Goal: Task Accomplishment & Management: Manage account settings

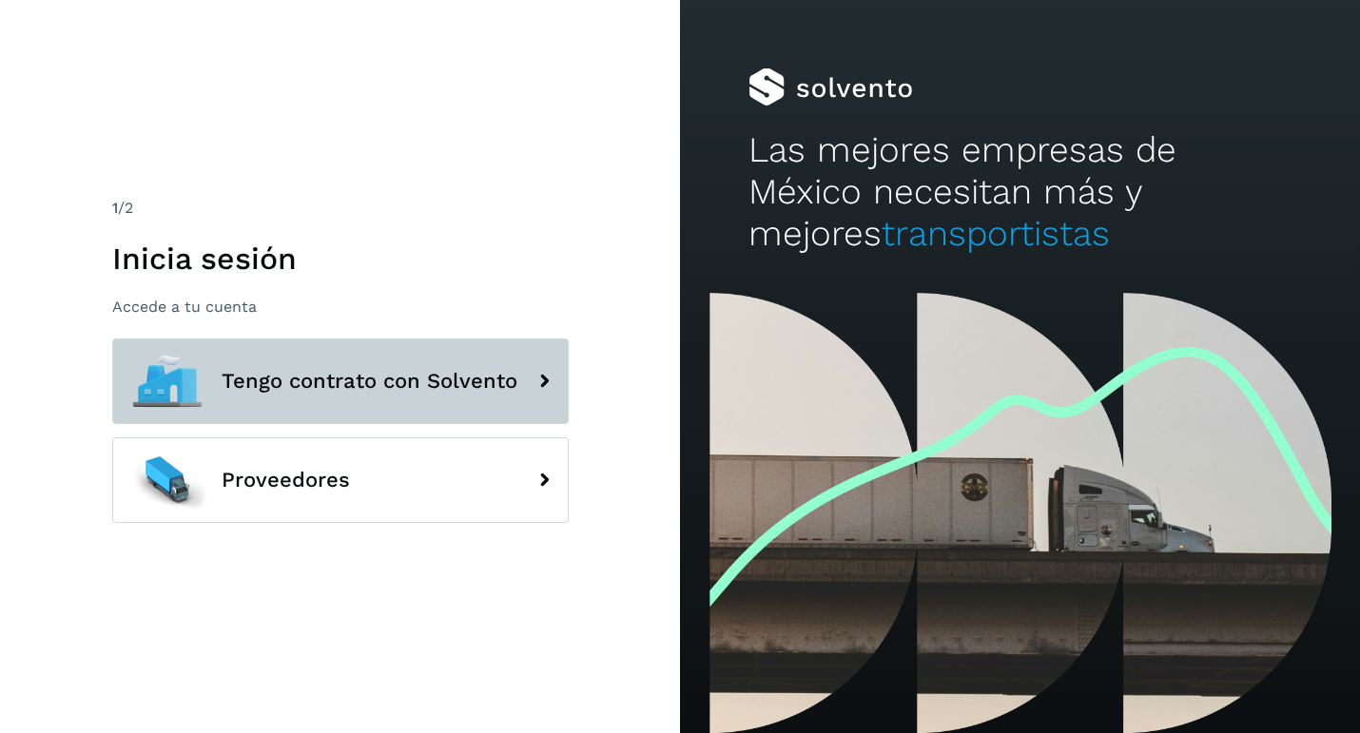
click at [389, 385] on span "Tengo contrato con Solvento" at bounding box center [370, 381] width 296 height 23
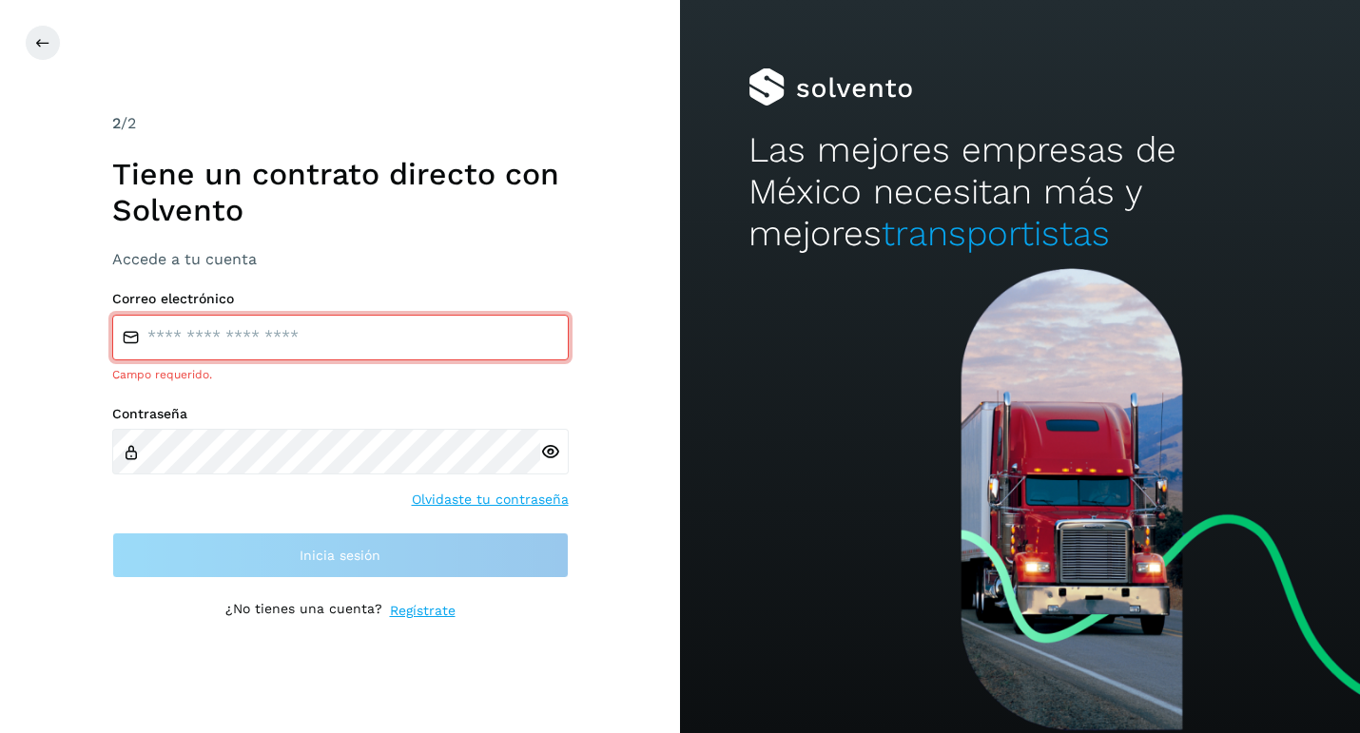
type input "**********"
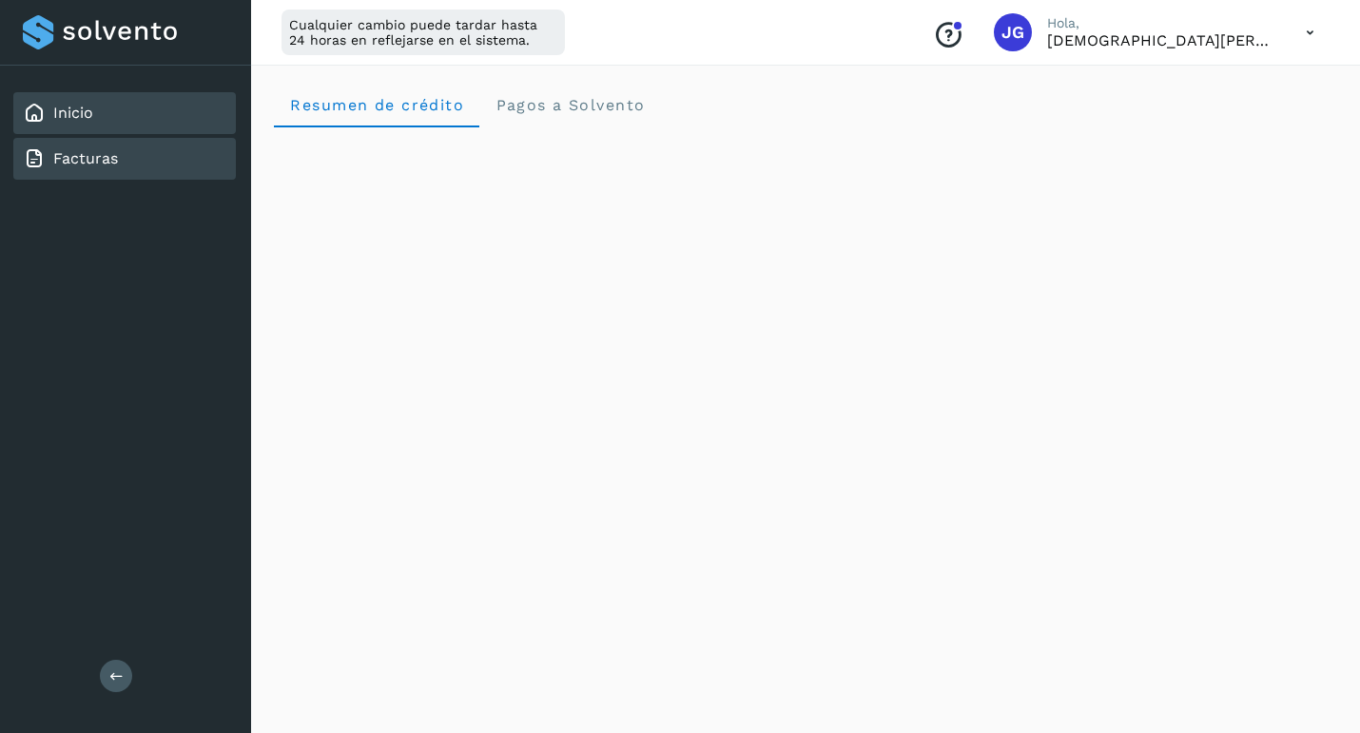
click at [194, 169] on div "Facturas" at bounding box center [124, 159] width 223 height 42
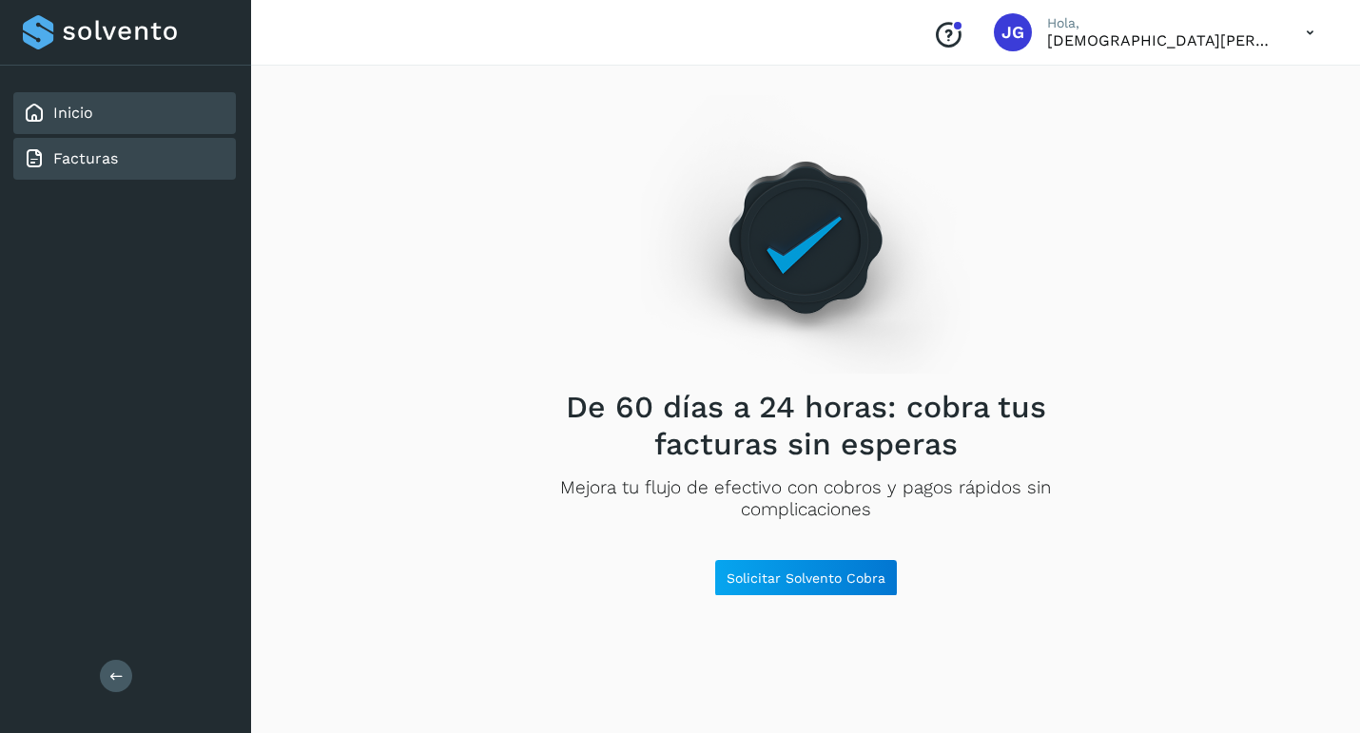
click at [134, 113] on div "Inicio" at bounding box center [124, 113] width 223 height 42
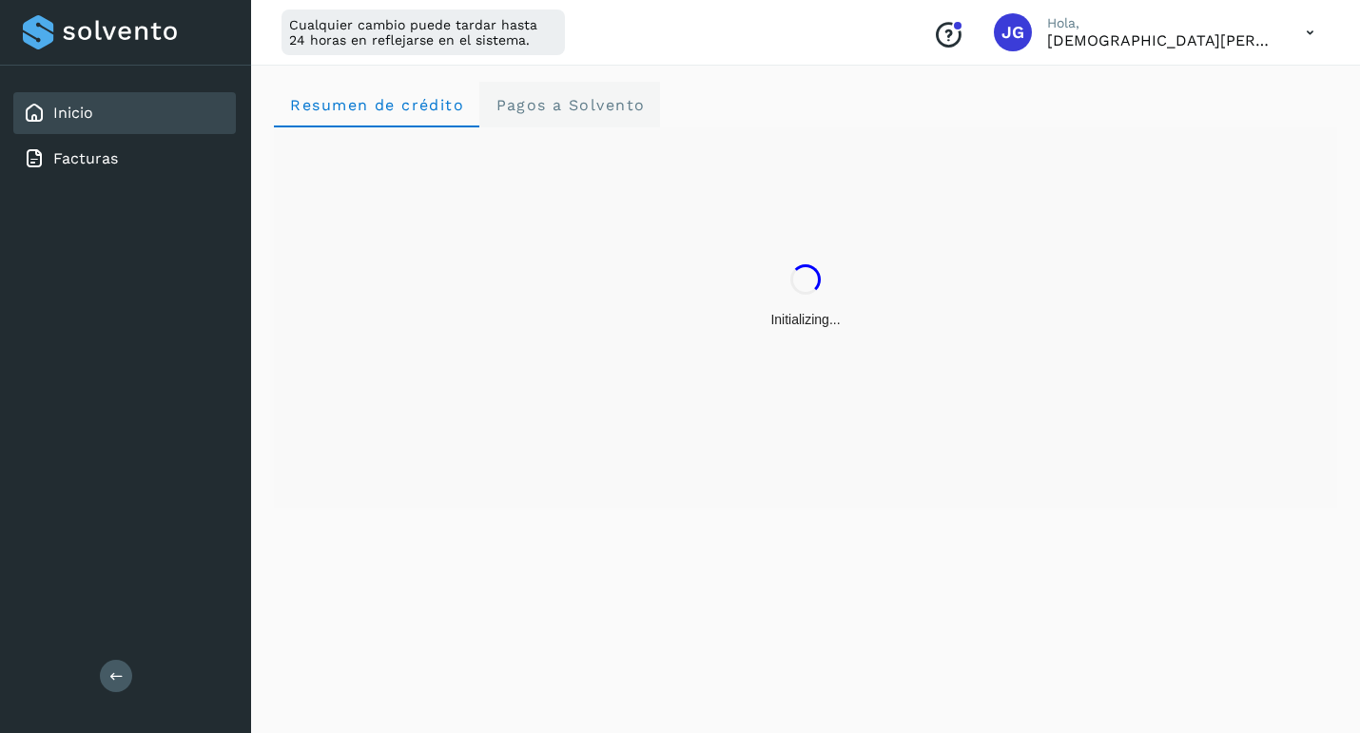
click at [585, 105] on span "Pagos a Solvento" at bounding box center [570, 105] width 150 height 18
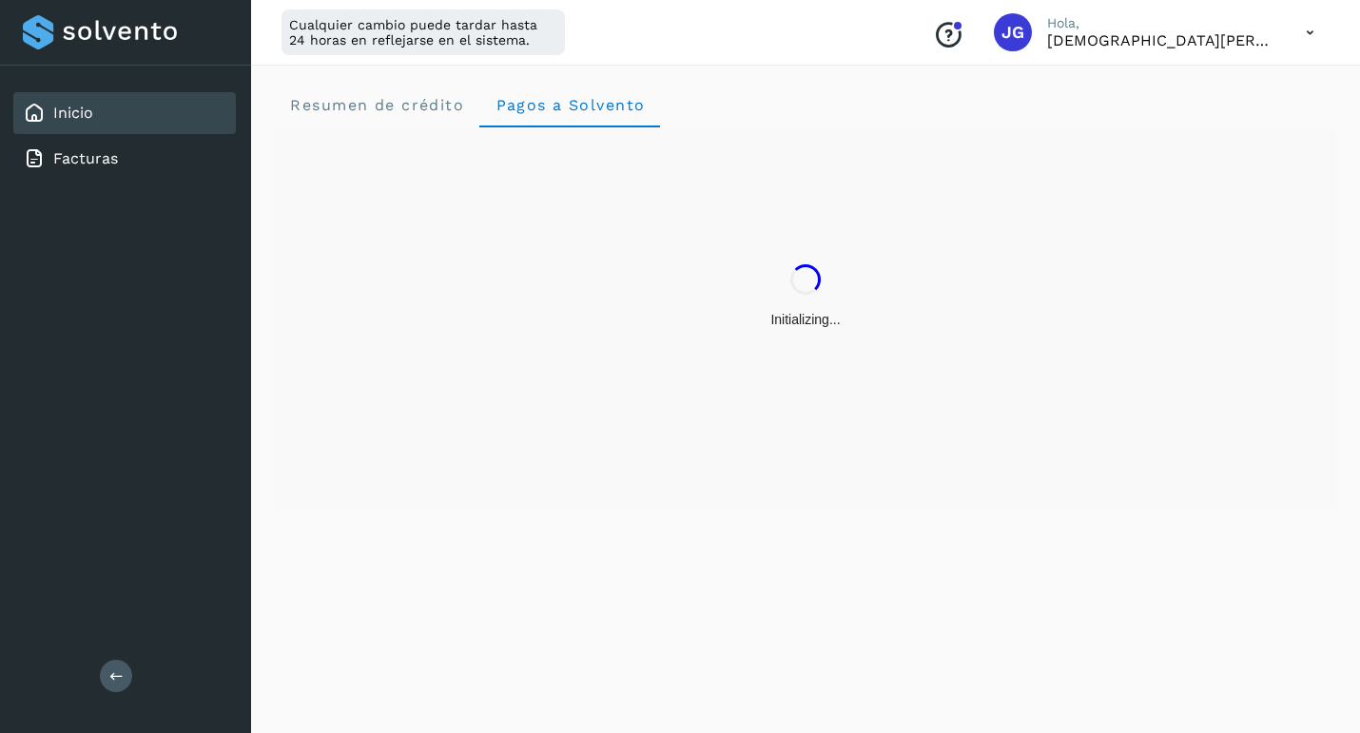
click at [1310, 29] on icon at bounding box center [1310, 32] width 39 height 39
click at [1176, 128] on div "Cerrar sesión" at bounding box center [1215, 123] width 226 height 36
